Goal: Task Accomplishment & Management: Manage account settings

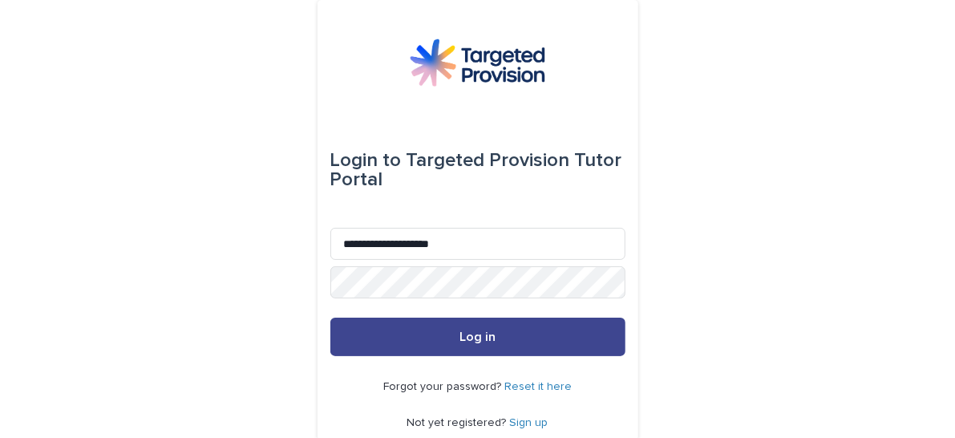
click at [415, 333] on button "Log in" at bounding box center [477, 336] width 295 height 38
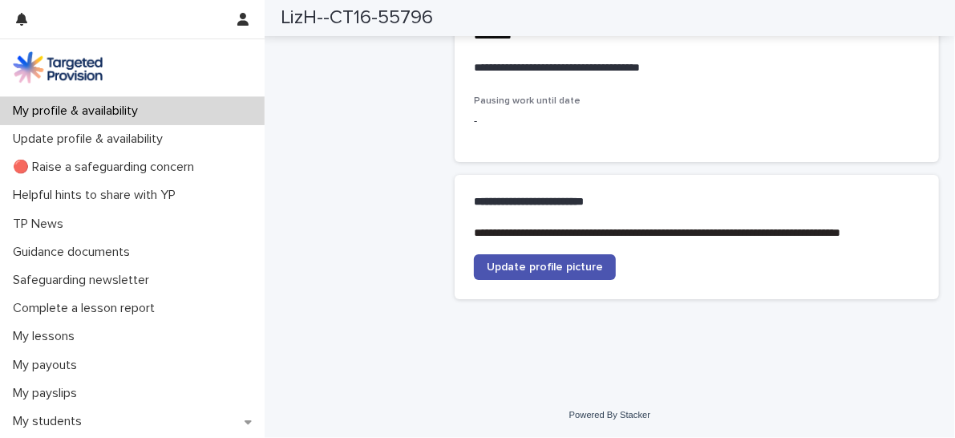
scroll to position [4491, 0]
click at [502, 265] on span "Update profile picture" at bounding box center [545, 266] width 116 height 11
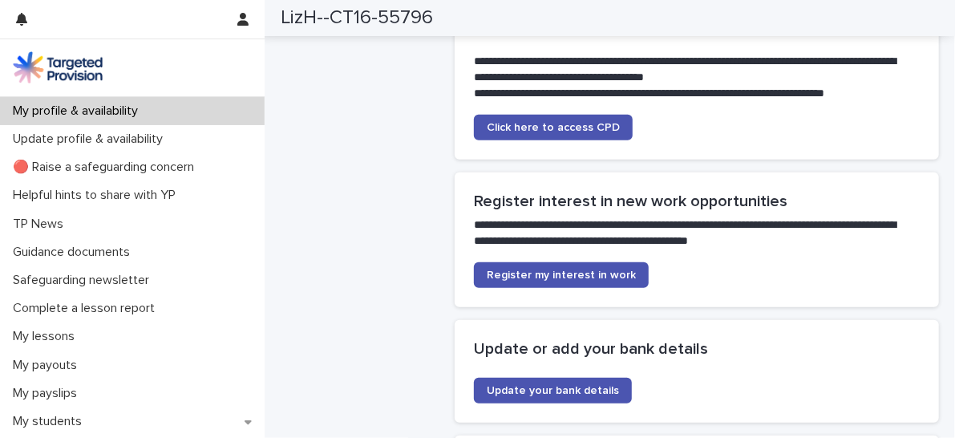
scroll to position [3768, 0]
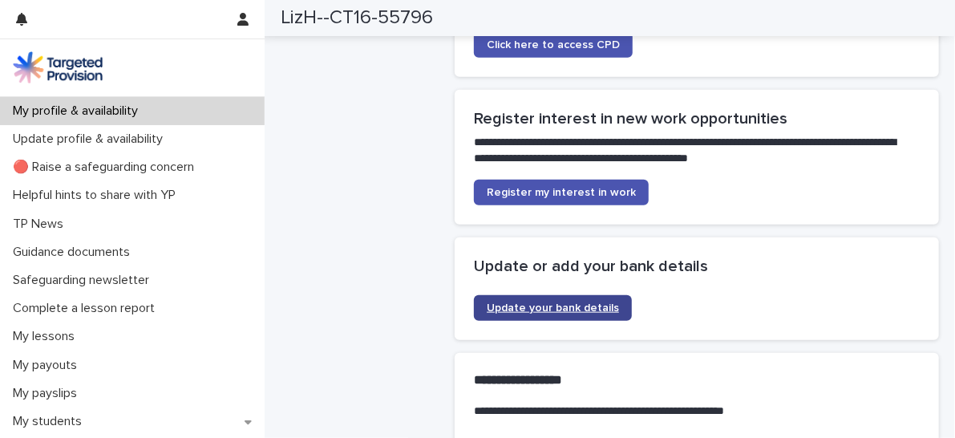
click at [560, 302] on span "Update your bank details" at bounding box center [553, 307] width 132 height 11
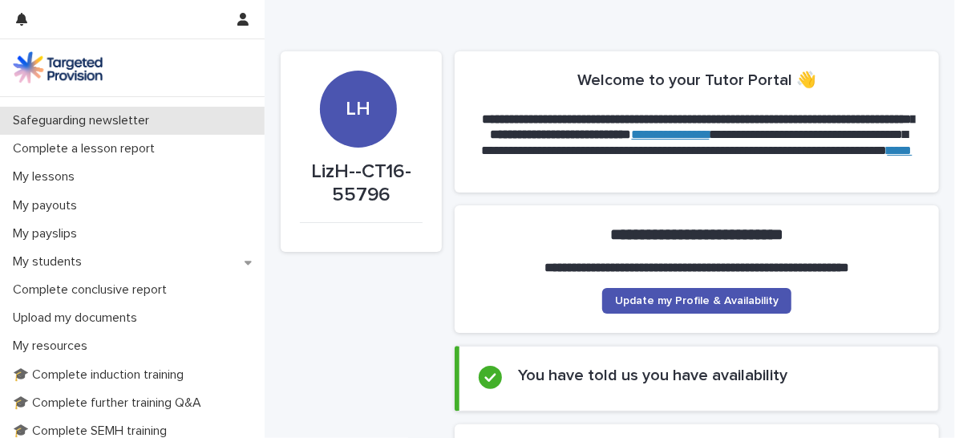
scroll to position [160, 0]
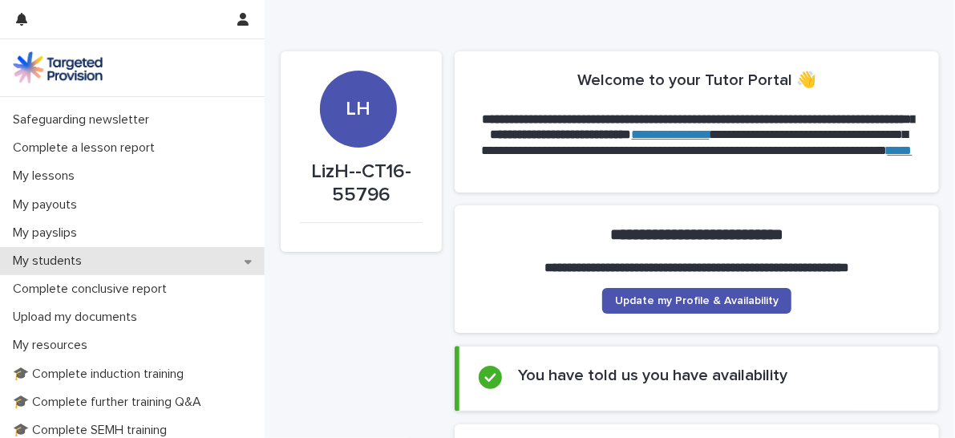
click at [245, 260] on icon at bounding box center [248, 262] width 7 height 4
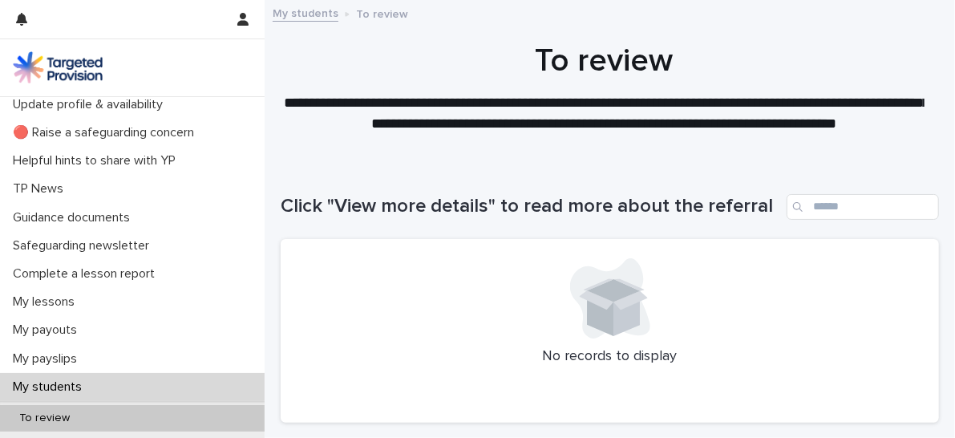
scroll to position [53, 0]
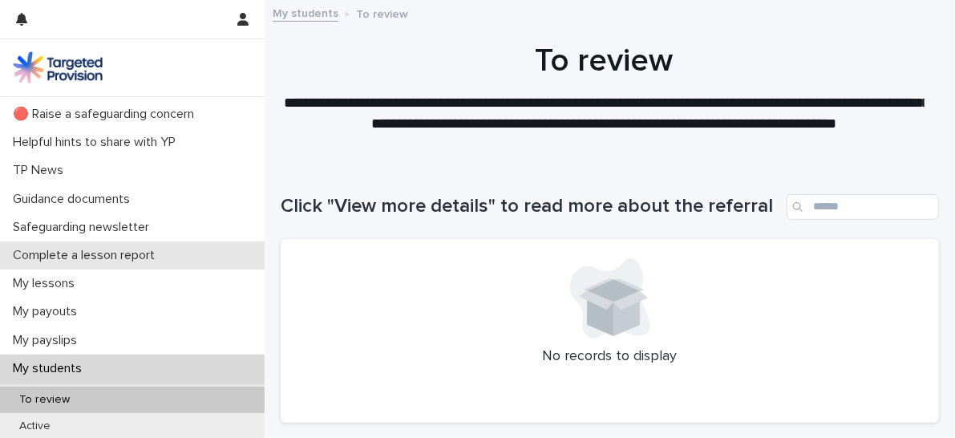
click at [81, 254] on p "Complete a lesson report" at bounding box center [86, 255] width 161 height 15
